Goal: Share content: Share content

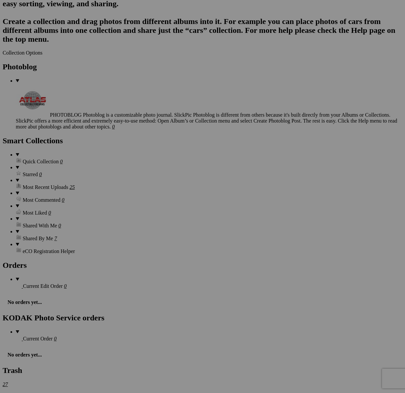
scroll to position [1787, 0]
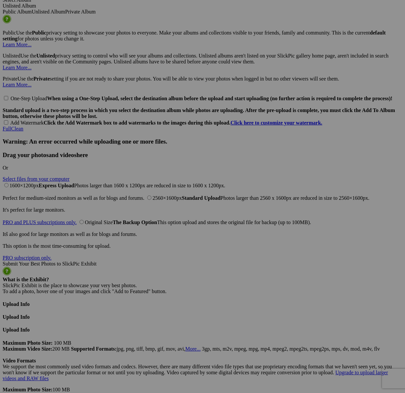
scroll to position [2418, 0]
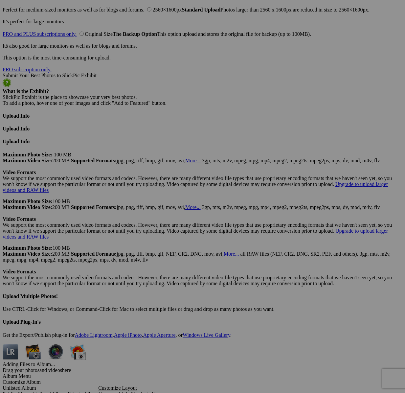
type textarea "<!-- [DOMAIN_NAME] image hosting. HTML Bulk Share code Starts Here --> <div sty…"
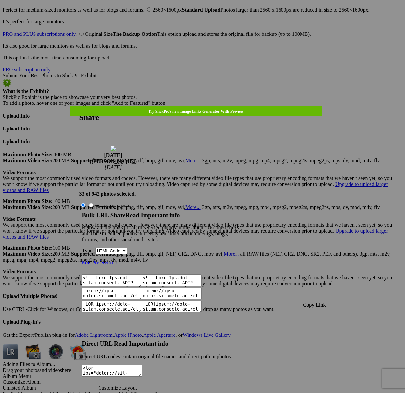
click at [318, 302] on span "Copy Link" at bounding box center [314, 305] width 23 height 6
click at [211, 19] on div at bounding box center [202, 196] width 405 height 393
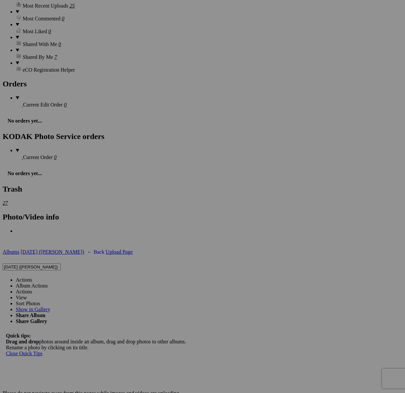
scroll to position [1693, 0]
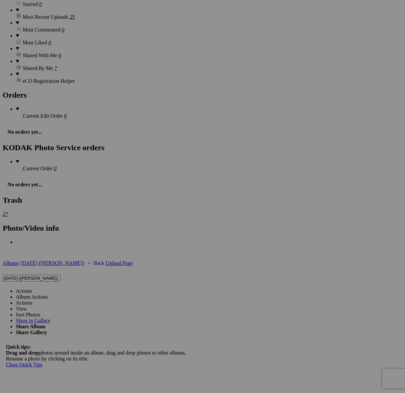
click at [32, 288] on link "Actions" at bounding box center [24, 291] width 16 height 6
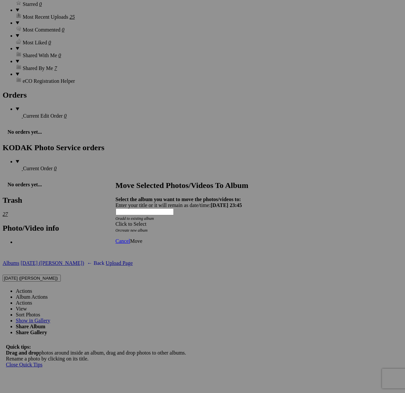
click at [148, 228] on icon "Or create new album" at bounding box center [132, 230] width 32 height 5
click at [224, 221] on div "Click to Select" at bounding box center [203, 224] width 174 height 6
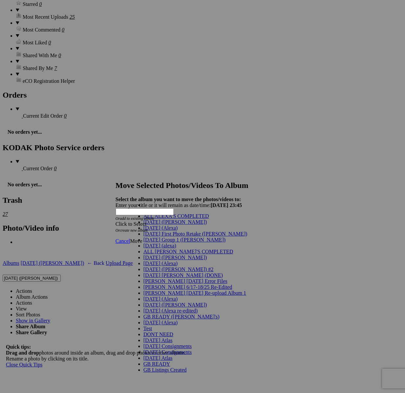
scroll to position [0, 0]
click at [154, 225] on span "[DATE] ([PERSON_NAME])" at bounding box center [175, 222] width 63 height 6
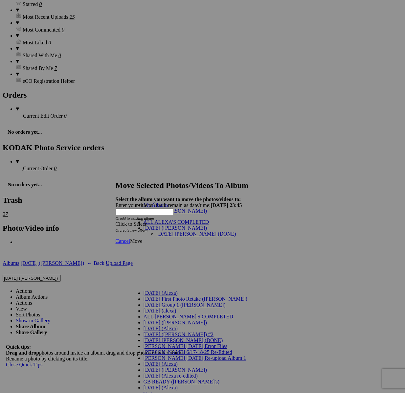
click at [170, 231] on link "[DATE] [PERSON_NAME] (DONE)" at bounding box center [197, 234] width 80 height 6
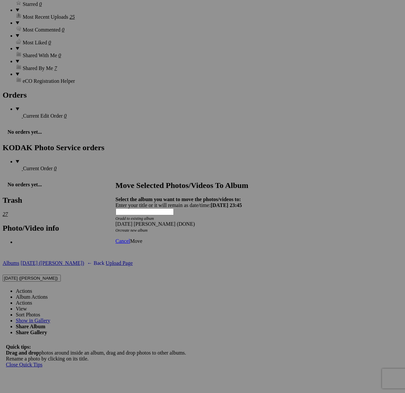
click at [142, 238] on link "Move" at bounding box center [136, 241] width 12 height 6
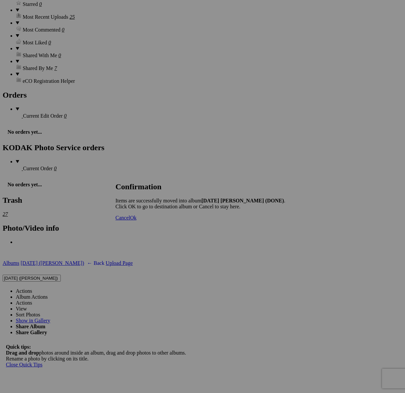
click at [130, 221] on span "Cancel" at bounding box center [123, 218] width 14 height 6
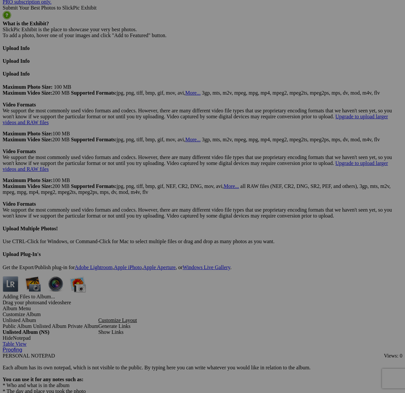
scroll to position [2487, 0]
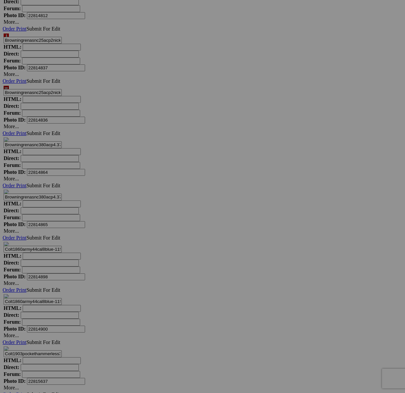
scroll to position [3019, 0]
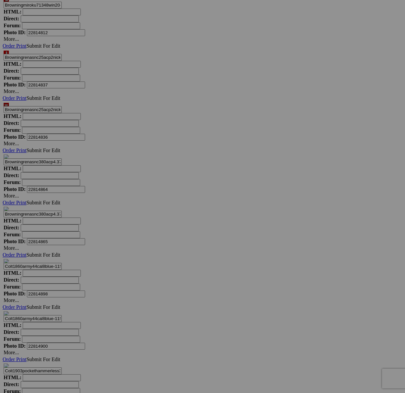
type textarea "<!-- [DOMAIN_NAME] image hosting. HTML Bulk Share code Starts Here --> <div sty…"
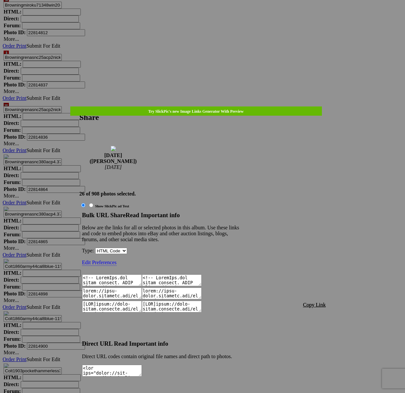
click at [318, 302] on span "Copy Link" at bounding box center [314, 305] width 23 height 6
click at [80, 107] on link at bounding box center [80, 107] width 0 height 0
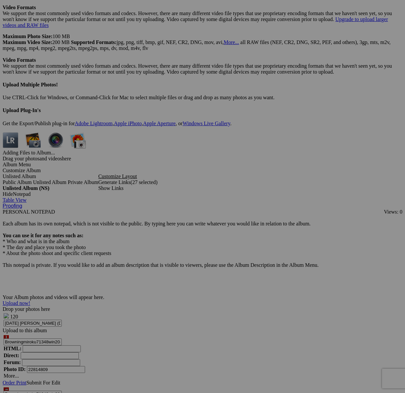
scroll to position [2481, 0]
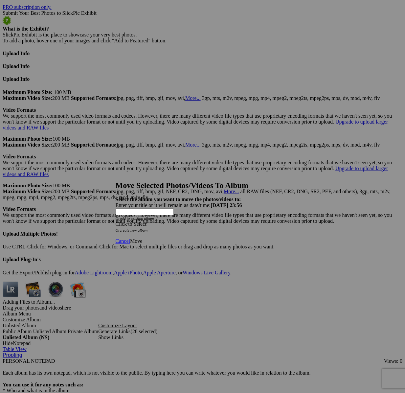
drag, startPoint x: 243, startPoint y: 203, endPoint x: 209, endPoint y: 229, distance: 43.6
click at [116, 221] on span at bounding box center [116, 224] width 0 height 6
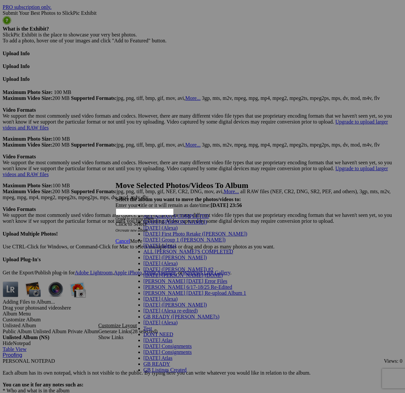
click at [159, 225] on span "[DATE] ([PERSON_NAME])" at bounding box center [175, 222] width 63 height 6
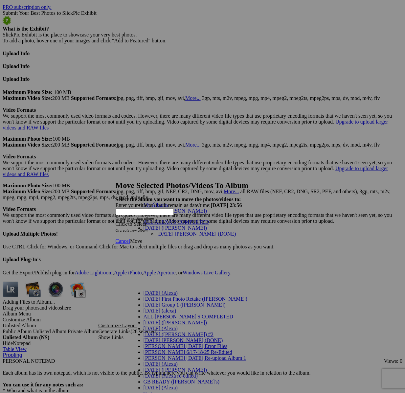
click at [158, 231] on link "[DATE] [PERSON_NAME] (DONE)" at bounding box center [197, 234] width 80 height 6
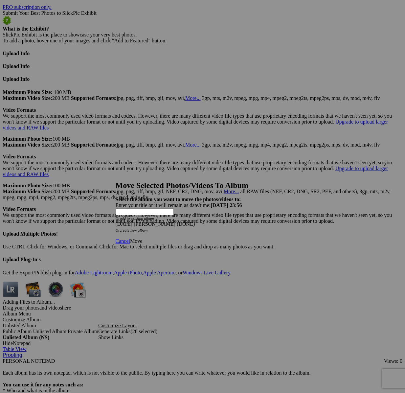
click at [142, 238] on link "Move" at bounding box center [136, 241] width 12 height 6
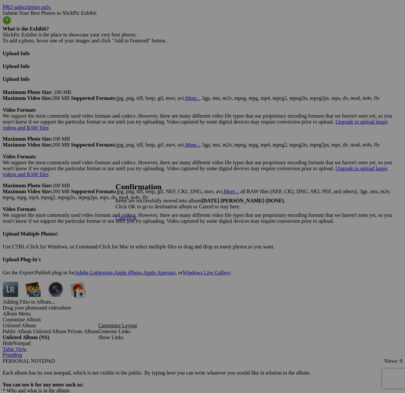
click at [130, 221] on span "Cancel" at bounding box center [123, 218] width 14 height 6
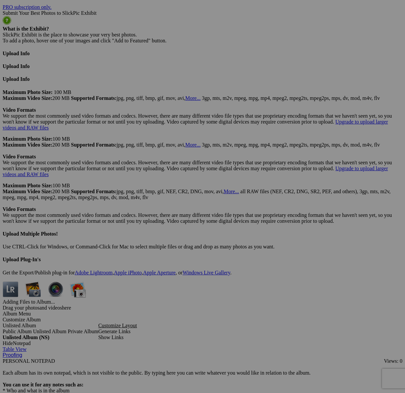
drag, startPoint x: 104, startPoint y: 271, endPoint x: 120, endPoint y: 280, distance: 19.1
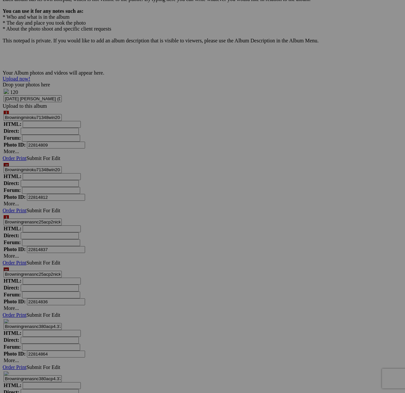
scroll to position [2971, 0]
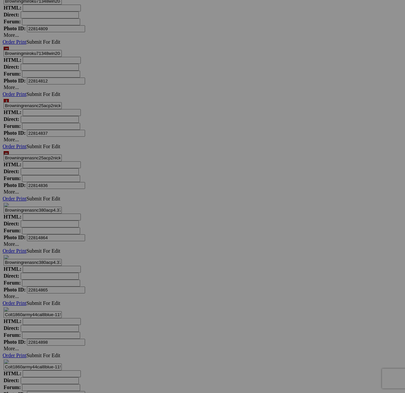
drag, startPoint x: 168, startPoint y: 283, endPoint x: 189, endPoint y: 255, distance: 35.4
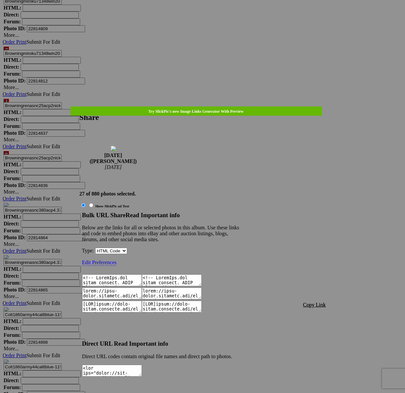
type textarea "<!-- [DOMAIN_NAME] image hosting. HTML Bulk Share code Starts Here --> <div sty…"
click at [313, 302] on span "Copy Link" at bounding box center [314, 305] width 23 height 6
click at [80, 107] on link at bounding box center [80, 107] width 0 height 0
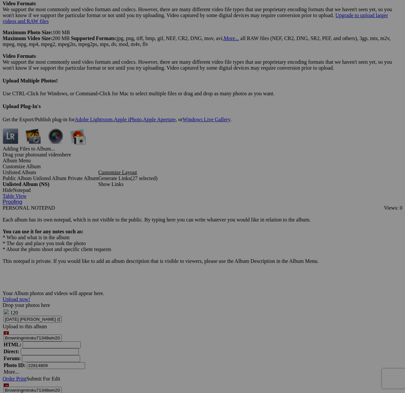
scroll to position [2634, 0]
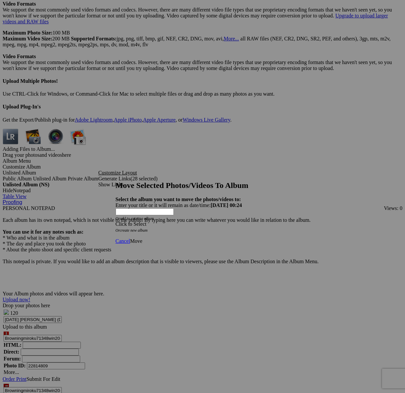
click at [235, 221] on div "Click to Select" at bounding box center [203, 224] width 174 height 6
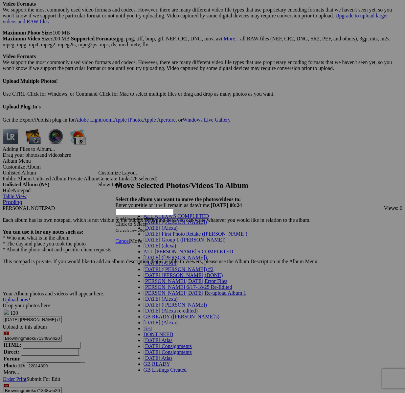
click at [172, 225] on link "[DATE] ([PERSON_NAME])" at bounding box center [175, 222] width 63 height 6
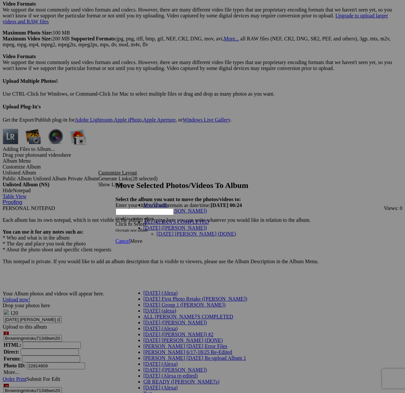
click at [172, 231] on link "[DATE] [PERSON_NAME] (DONE)" at bounding box center [197, 234] width 80 height 6
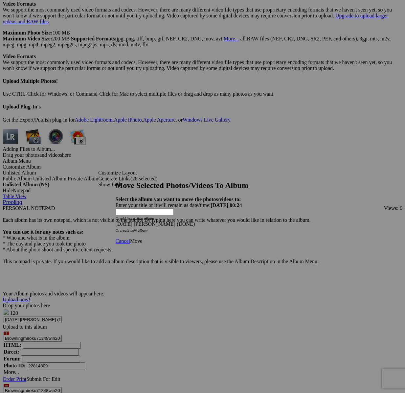
click at [142, 238] on span "Move" at bounding box center [136, 241] width 12 height 6
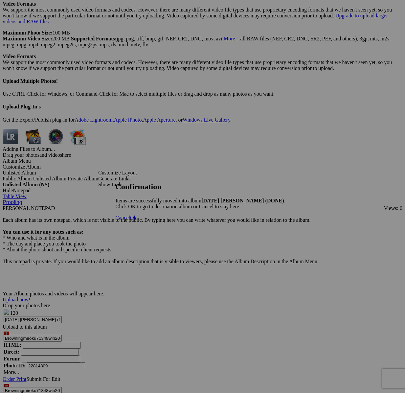
click at [130, 221] on span "Cancel" at bounding box center [123, 218] width 14 height 6
